Goal: Task Accomplishment & Management: Complete application form

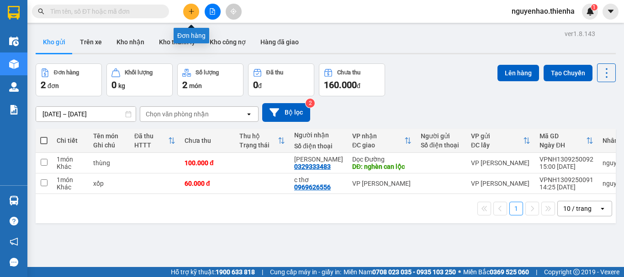
click at [192, 11] on icon "plus" at bounding box center [191, 11] width 6 height 6
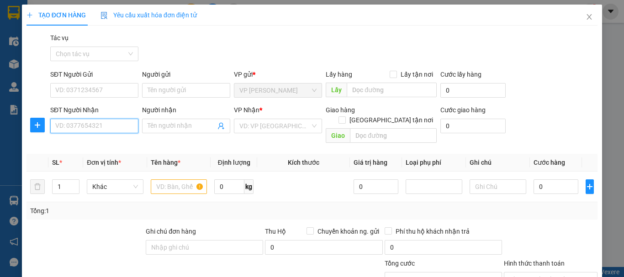
click at [90, 131] on input "SĐT Người Nhận" at bounding box center [94, 126] width 88 height 15
type input "2"
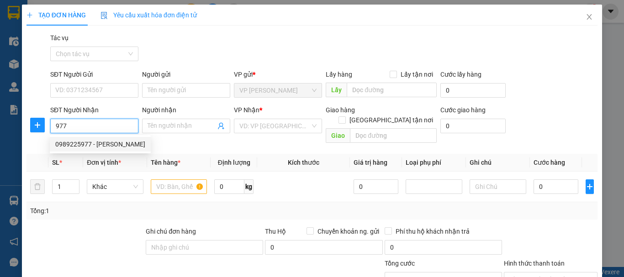
drag, startPoint x: 92, startPoint y: 147, endPoint x: 87, endPoint y: 147, distance: 5.0
click at [91, 148] on div "0989225977 - [PERSON_NAME]" at bounding box center [100, 144] width 90 height 10
type input "0989225977"
type input "ANH TRUNG"
checkbox input "true"
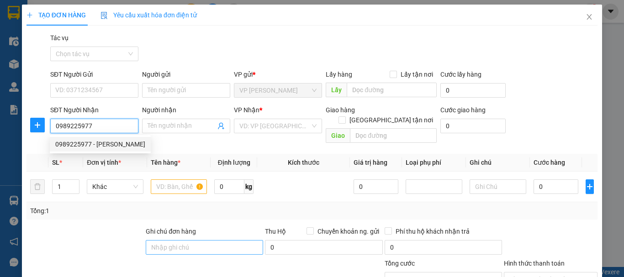
type input "317 [PERSON_NAME]"
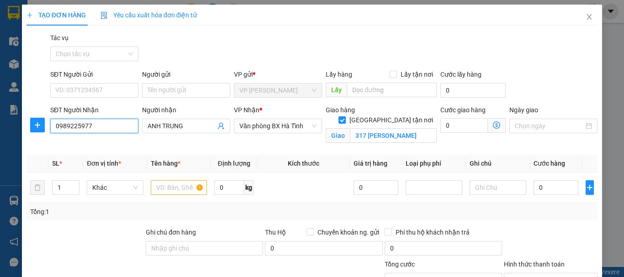
scroll to position [46, 0]
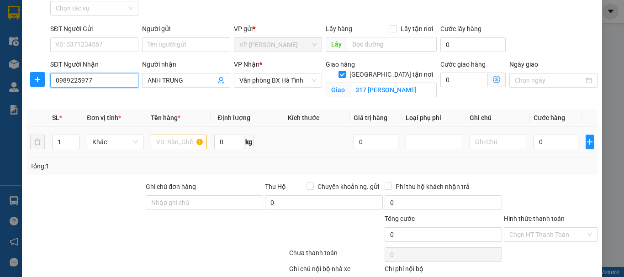
type input "0989225977"
click at [180, 141] on input "text" at bounding box center [179, 142] width 57 height 15
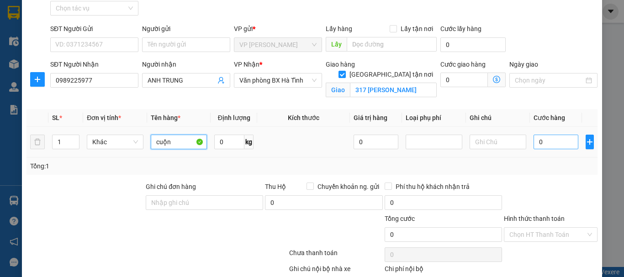
type input "cuộn"
click at [540, 139] on input "0" at bounding box center [556, 142] width 45 height 15
type input "1"
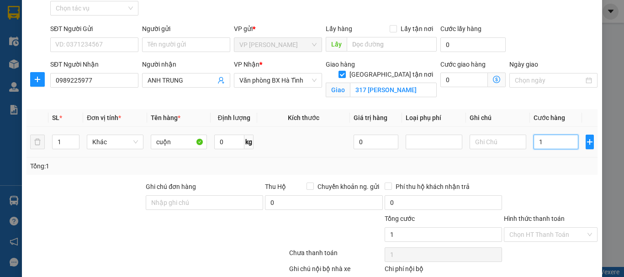
type input "15"
type input "150"
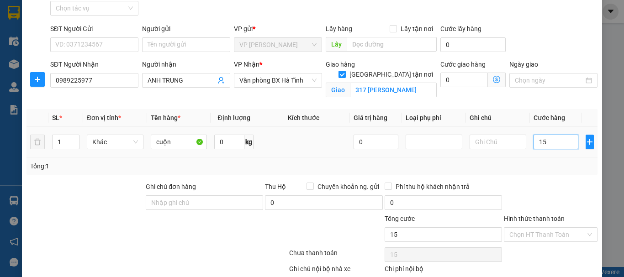
type input "150"
type input "1.500"
type input "15.000"
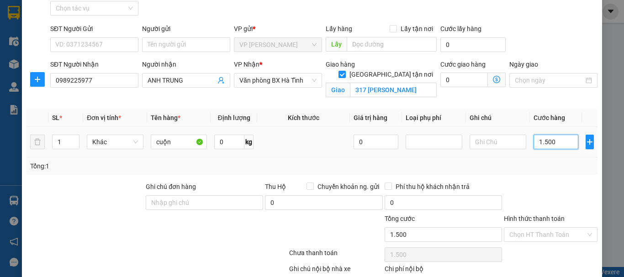
type input "15.000"
type input "150.000"
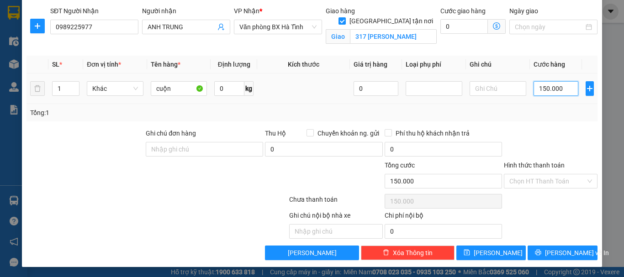
scroll to position [100, 0]
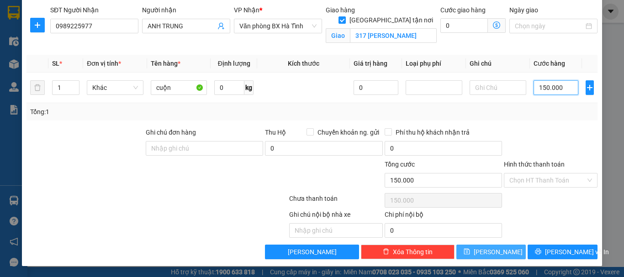
type input "150.000"
click at [470, 253] on icon "save" at bounding box center [467, 251] width 6 height 6
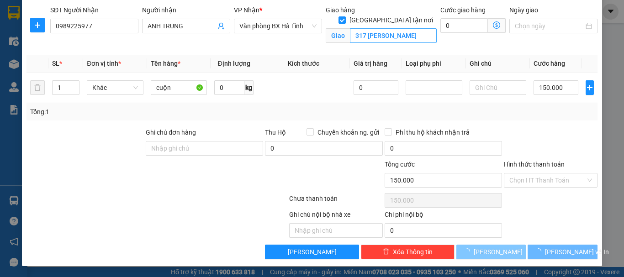
checkbox input "false"
type input "0"
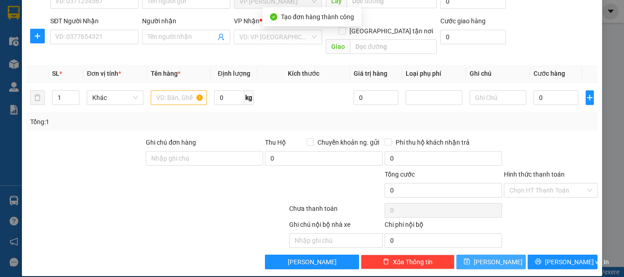
scroll to position [0, 0]
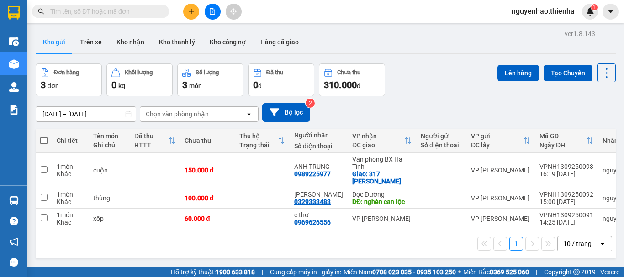
click at [191, 13] on icon "plus" at bounding box center [191, 11] width 0 height 5
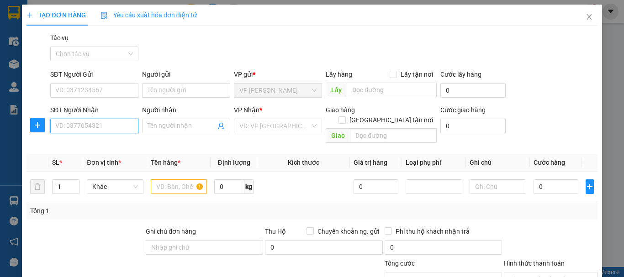
click at [114, 132] on input "SĐT Người Nhận" at bounding box center [94, 126] width 88 height 15
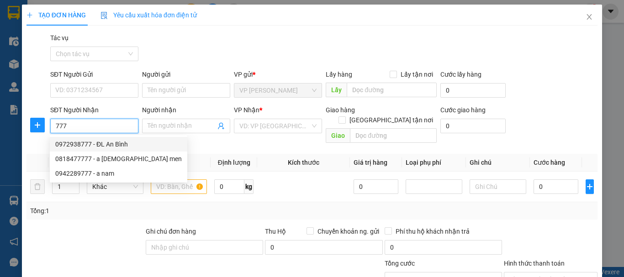
click at [119, 142] on div "0972938777 - ĐL An Bình" at bounding box center [118, 144] width 127 height 10
type input "0972938777"
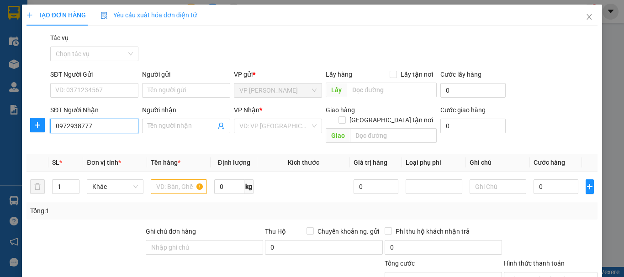
type input "ĐL An Bình"
checkbox input "true"
type input "231 trần phú"
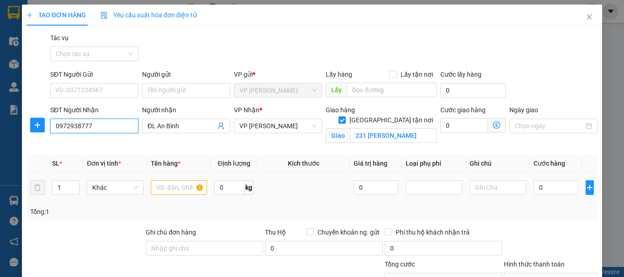
type input "0972938777"
click at [177, 187] on input "text" at bounding box center [179, 187] width 57 height 15
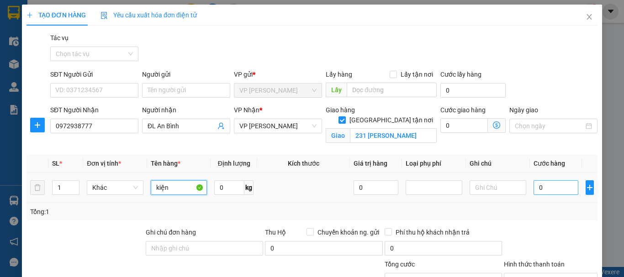
type input "kiện"
click at [548, 191] on input "0" at bounding box center [556, 187] width 45 height 15
type input "5"
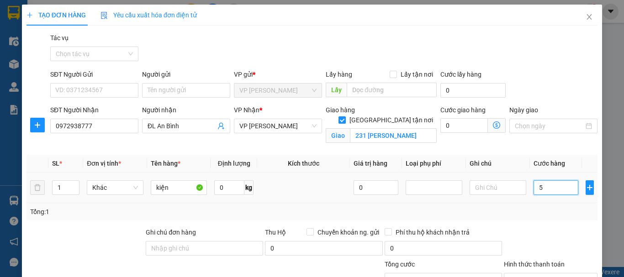
type input "50"
type input "500"
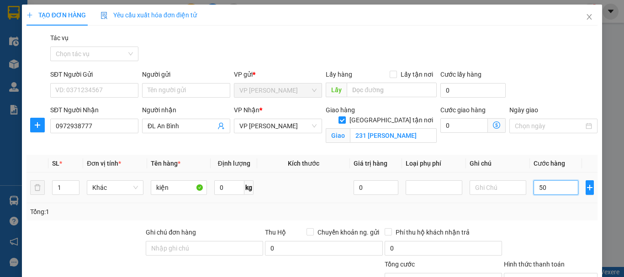
type input "500"
type input "5.000"
type input "50.000"
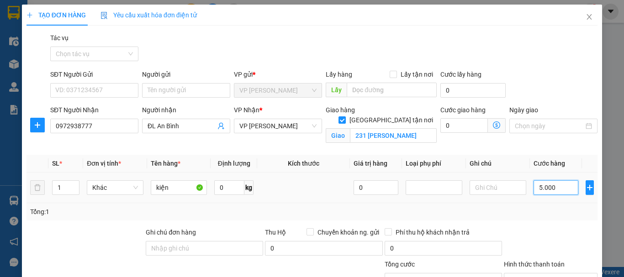
type input "50.000"
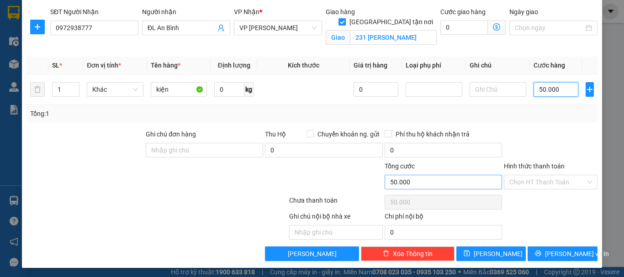
scroll to position [100, 0]
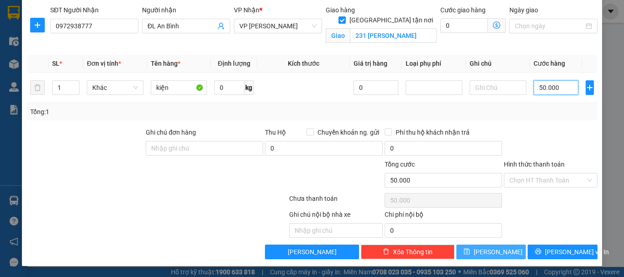
type input "50.000"
click at [482, 253] on button "[PERSON_NAME]" at bounding box center [491, 252] width 70 height 15
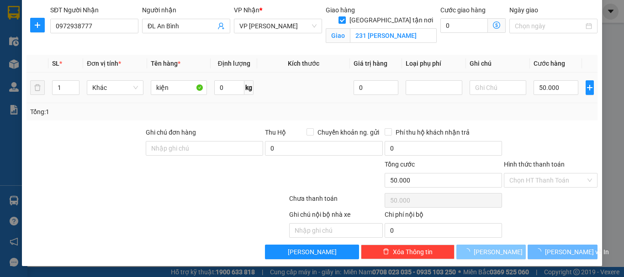
checkbox input "false"
type input "0"
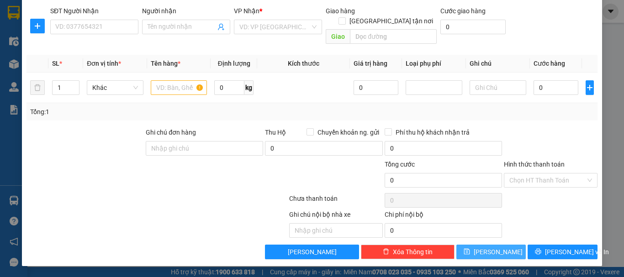
scroll to position [89, 0]
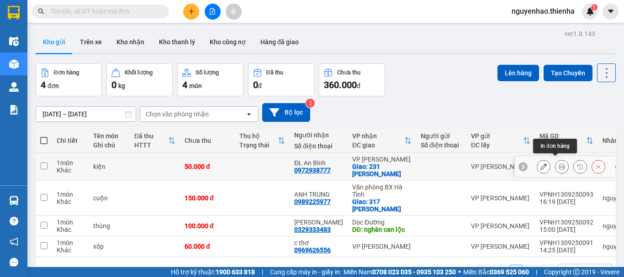
click at [559, 165] on icon at bounding box center [562, 167] width 6 height 6
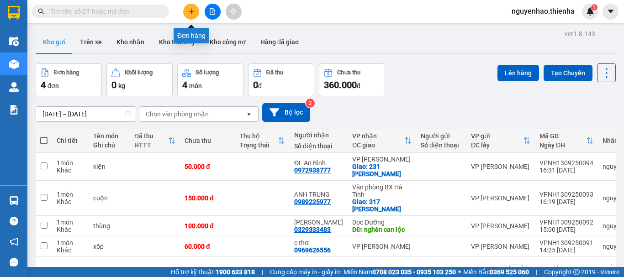
click at [190, 15] on button at bounding box center [191, 12] width 16 height 16
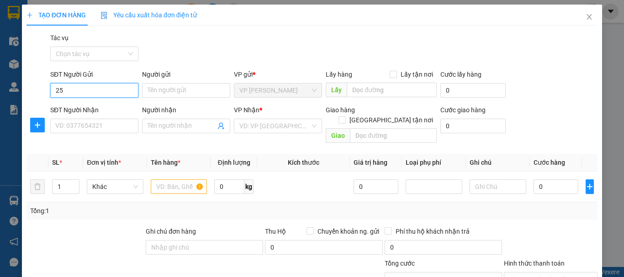
type input "2"
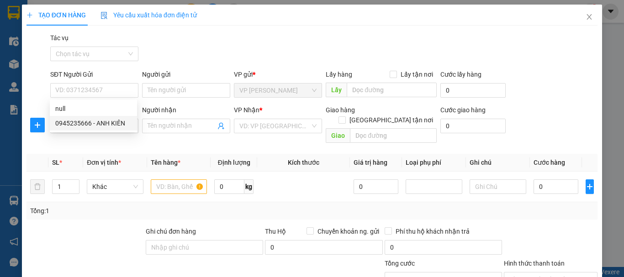
drag, startPoint x: 87, startPoint y: 147, endPoint x: 88, endPoint y: 141, distance: 5.5
click at [87, 154] on th "Đơn vị tính *" at bounding box center [115, 163] width 64 height 18
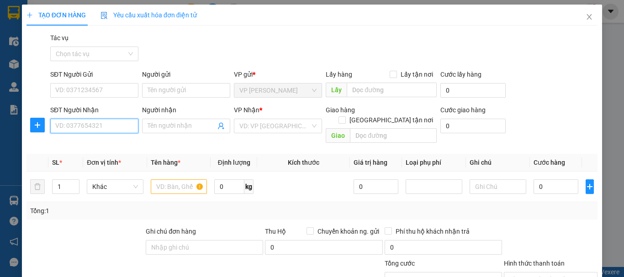
click at [91, 127] on input "SĐT Người Nhận" at bounding box center [94, 126] width 88 height 15
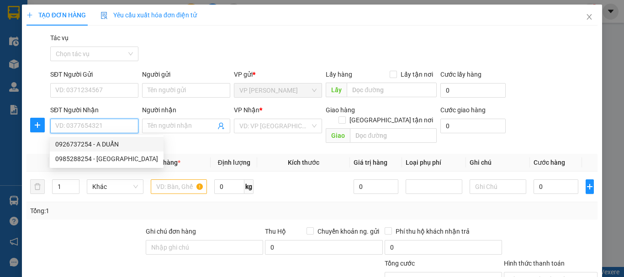
click at [80, 150] on div "0926737254 - A DUẨN" at bounding box center [107, 144] width 114 height 15
type input "0926737254"
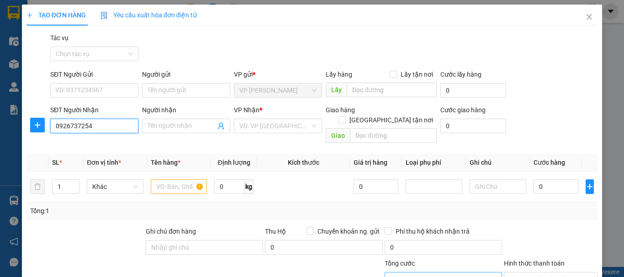
type input "A DUẨN"
checkbox input "true"
type input "cam vinh"
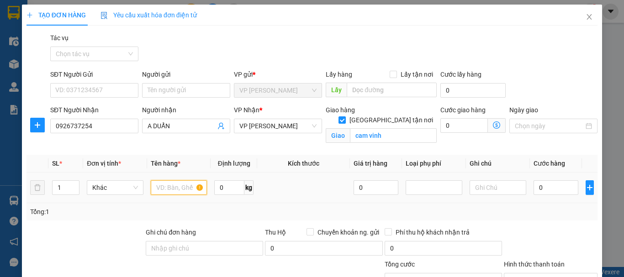
click at [172, 191] on input "text" at bounding box center [179, 187] width 57 height 15
type input "xốp"
click at [67, 187] on input "1" at bounding box center [66, 188] width 26 height 14
type input "5"
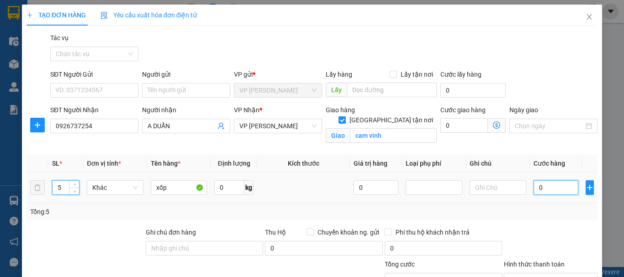
click at [545, 191] on input "0" at bounding box center [556, 187] width 45 height 15
type input "3"
type input "30"
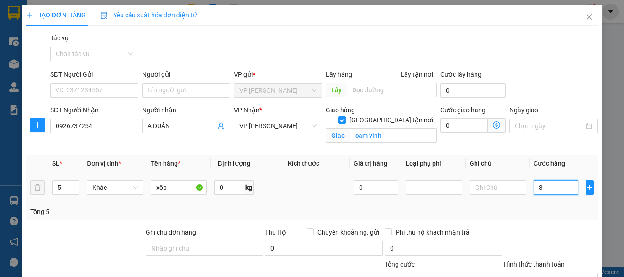
type input "30"
type input "300"
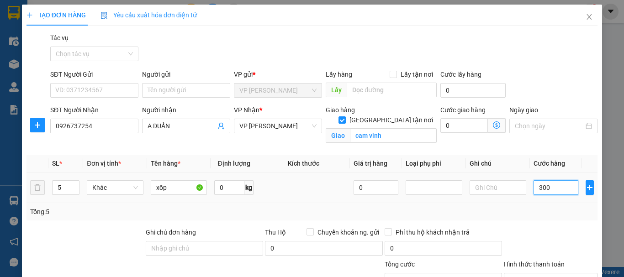
type input "3.000"
type input "30.000"
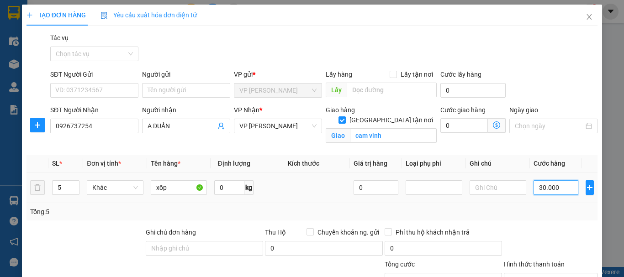
type input "30.000"
type input "300.000"
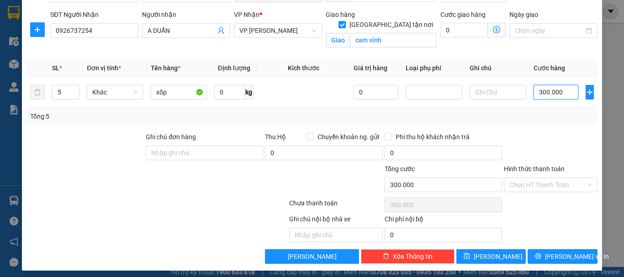
scroll to position [100, 0]
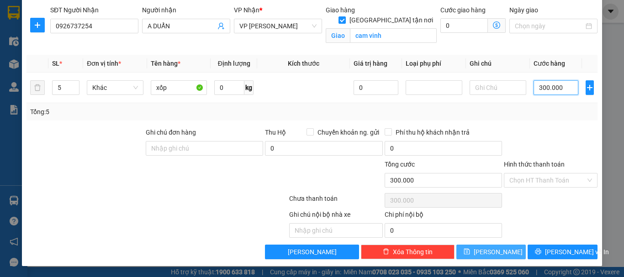
type input "300.000"
click at [485, 252] on button "[PERSON_NAME]" at bounding box center [491, 252] width 70 height 15
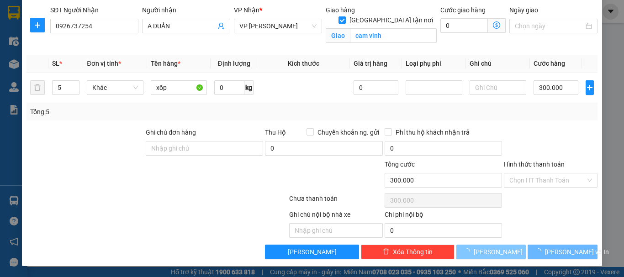
checkbox input "false"
type input "1"
type input "0"
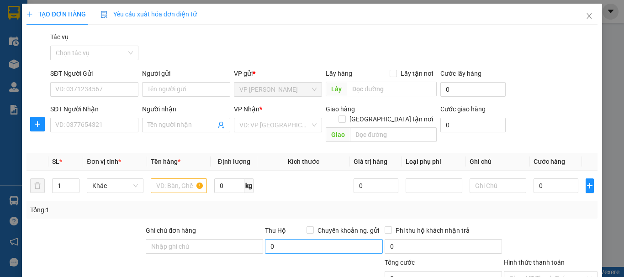
scroll to position [0, 0]
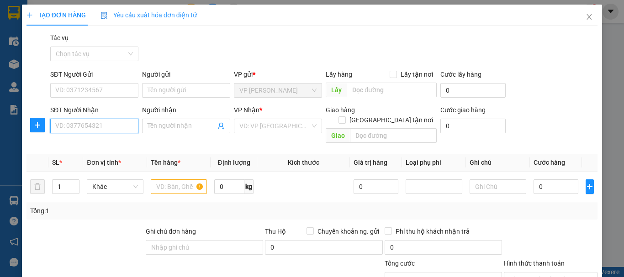
click at [74, 123] on input "SĐT Người Nhận" at bounding box center [94, 126] width 88 height 15
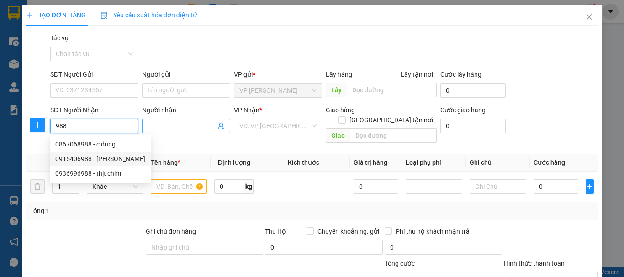
type input "988"
click at [222, 124] on icon "user-add" at bounding box center [220, 125] width 7 height 7
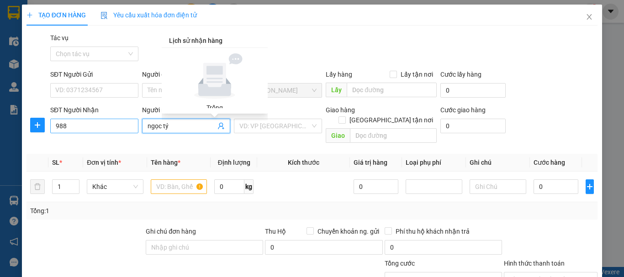
type input "ngọc tý"
click at [78, 122] on input "988" at bounding box center [94, 126] width 88 height 15
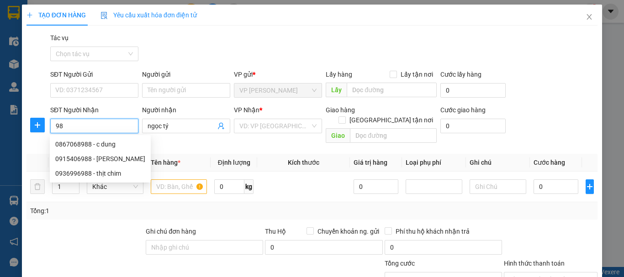
type input "9"
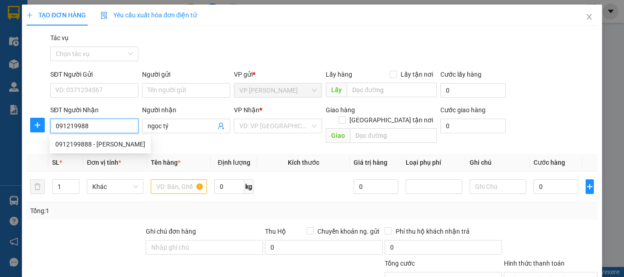
type input "0912199888"
click at [83, 143] on div "0912199888 - hoàng anh tuấn" at bounding box center [100, 144] width 90 height 10
type input "hoàng anh tuấn"
checkbox input "true"
type input "45 ng chi thanh"
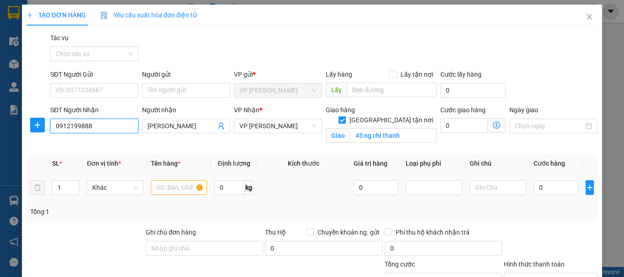
type input "0912199888"
click at [184, 190] on input "text" at bounding box center [179, 187] width 57 height 15
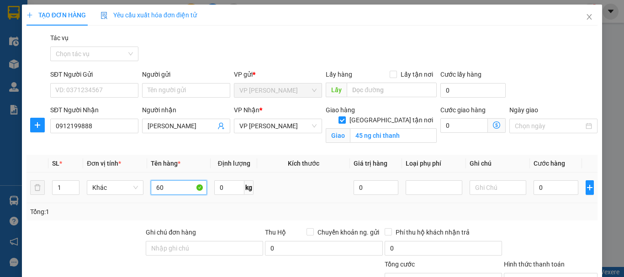
type input "6"
type input "kiện"
click at [553, 188] on input "0" at bounding box center [556, 187] width 45 height 15
type input "6"
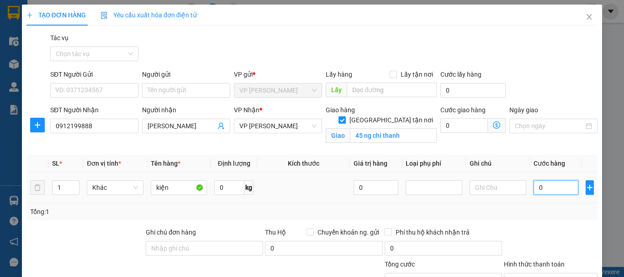
type input "6"
type input "60"
type input "600"
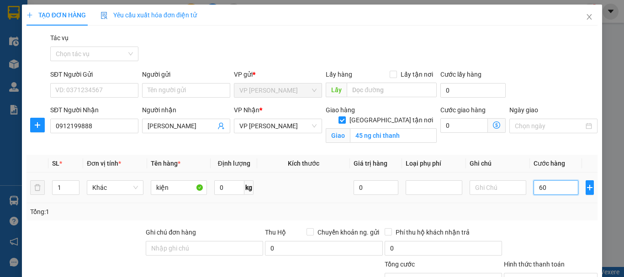
type input "600"
type input "6.000"
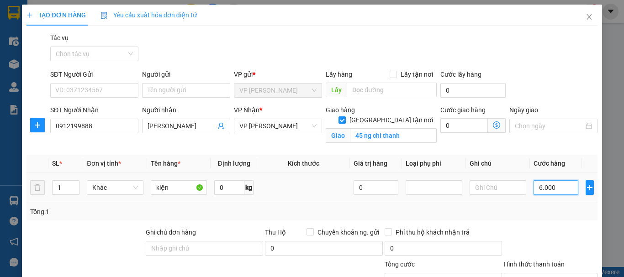
type input "60.000"
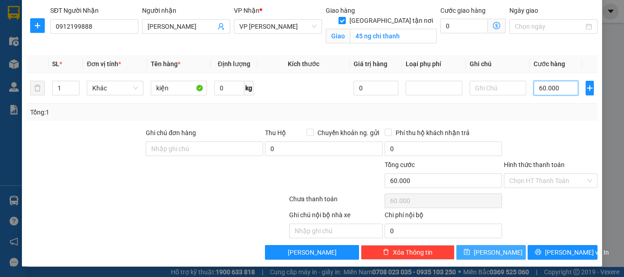
scroll to position [100, 0]
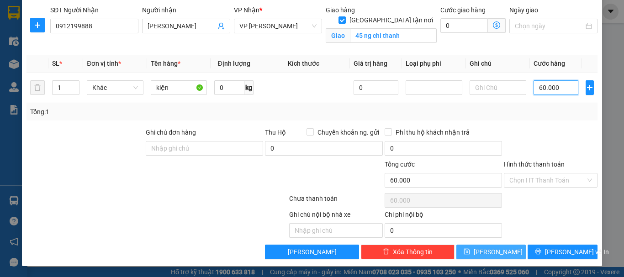
type input "60.000"
click at [472, 245] on button "[PERSON_NAME]" at bounding box center [491, 252] width 70 height 15
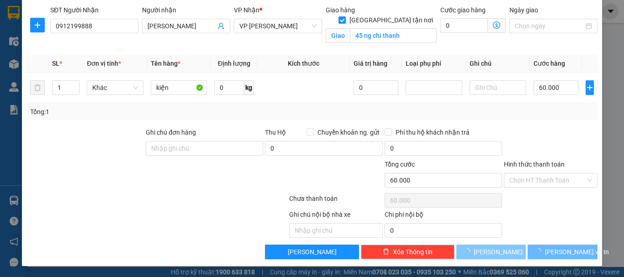
checkbox input "false"
type input "0"
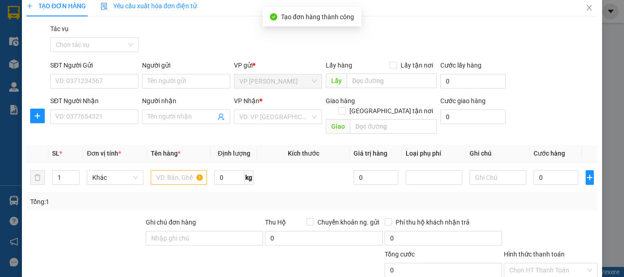
scroll to position [0, 0]
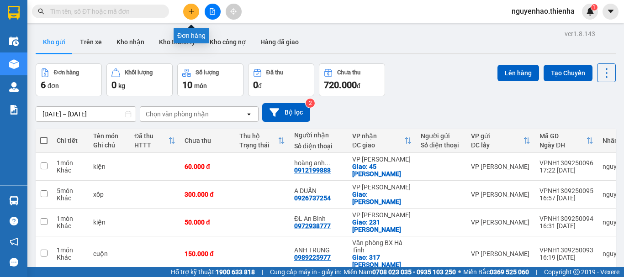
click at [190, 9] on icon "plus" at bounding box center [191, 11] width 6 height 6
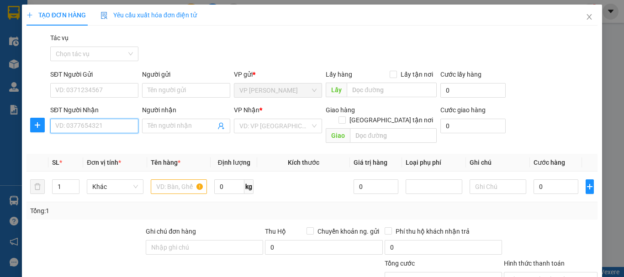
click at [95, 131] on input "SĐT Người Nhận" at bounding box center [94, 126] width 88 height 15
type input "0985191965"
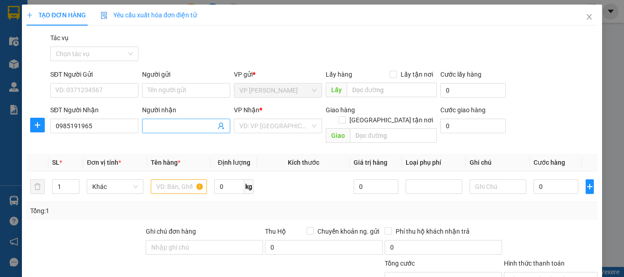
click at [171, 131] on span at bounding box center [186, 126] width 88 height 15
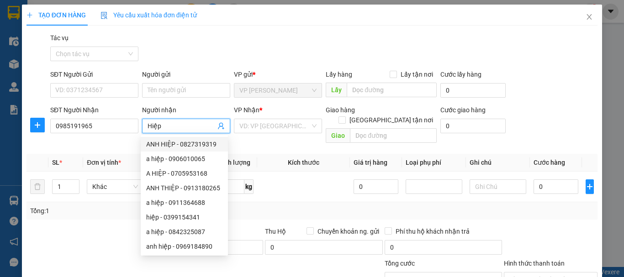
click at [148, 125] on input "Hiệp" at bounding box center [182, 126] width 68 height 10
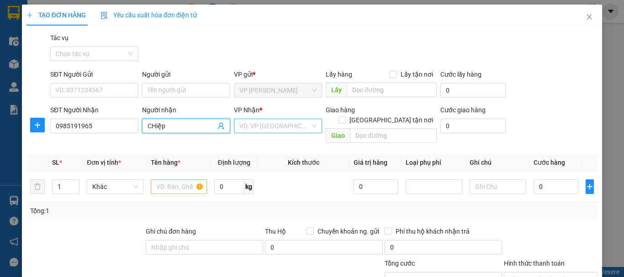
type input "CHiệp"
click at [276, 124] on input "search" at bounding box center [274, 126] width 71 height 14
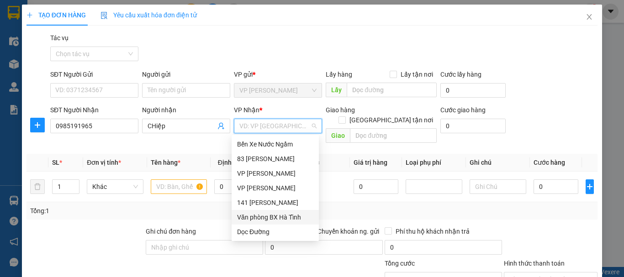
click at [285, 218] on div "Văn phòng BX Hà Tĩnh" at bounding box center [275, 217] width 76 height 10
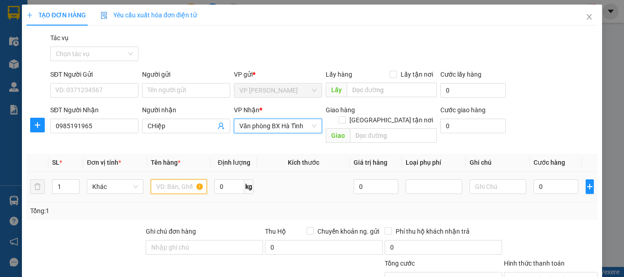
click at [162, 180] on input "text" at bounding box center [179, 187] width 57 height 15
type input "2"
click at [73, 182] on span "up" at bounding box center [74, 184] width 5 height 5
click at [180, 180] on input "text" at bounding box center [179, 187] width 57 height 15
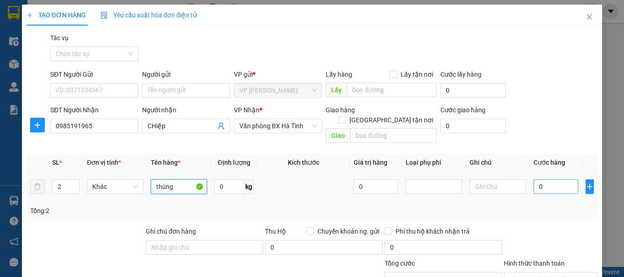
type input "thùng"
click at [534, 180] on input "0" at bounding box center [556, 187] width 45 height 15
type input "1"
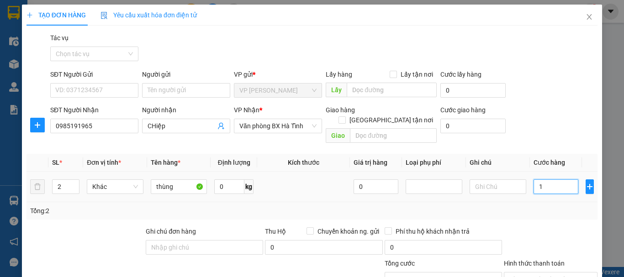
type input "10"
type input "100"
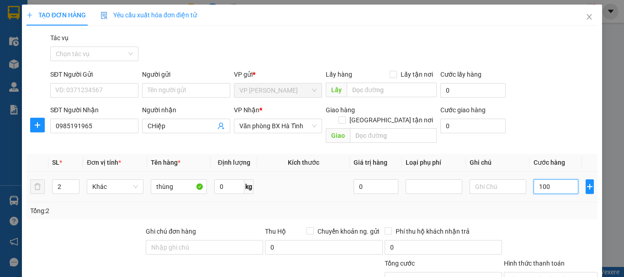
type input "100"
type input "1.000"
type input "10.000"
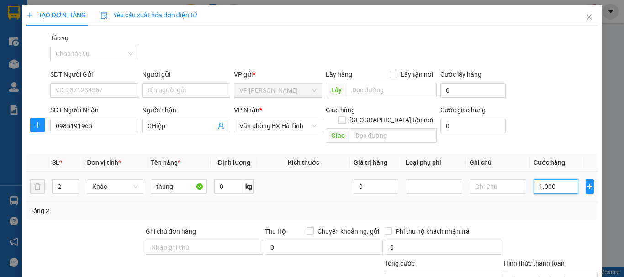
type input "10.000"
type input "100.000"
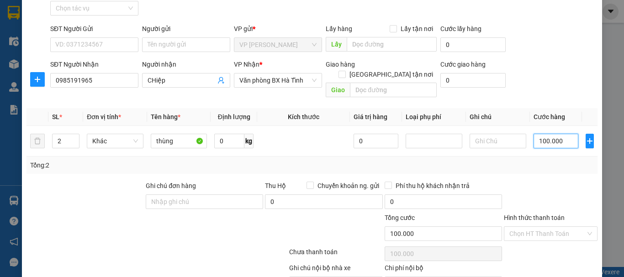
scroll to position [89, 0]
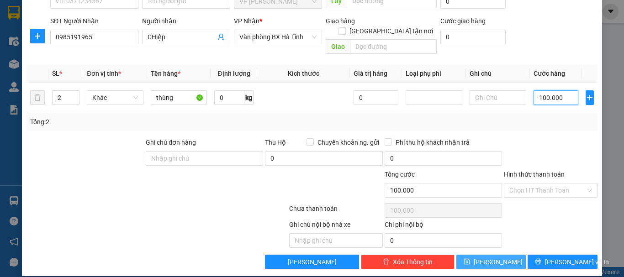
type input "100.000"
click at [496, 257] on span "[PERSON_NAME]" at bounding box center [498, 262] width 49 height 10
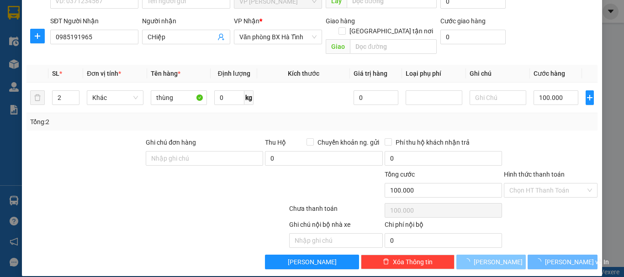
type input "1"
type input "0"
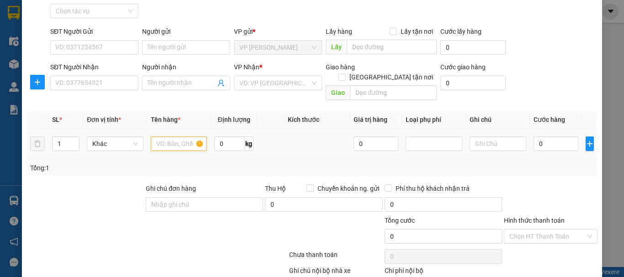
scroll to position [0, 0]
